Goal: Book appointment/travel/reservation

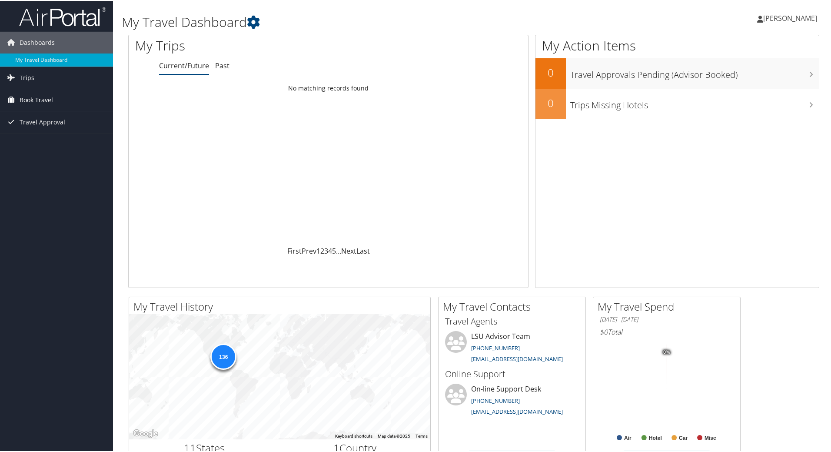
click at [39, 95] on span "Book Travel" at bounding box center [36, 99] width 33 height 22
click at [58, 130] on link "Book/Manage Online Trips" at bounding box center [56, 129] width 113 height 13
click at [47, 130] on link "Book/Manage Online Trips" at bounding box center [56, 129] width 113 height 13
click at [43, 129] on link "Book/Manage Online Trips" at bounding box center [56, 129] width 113 height 13
